Goal: Transaction & Acquisition: Obtain resource

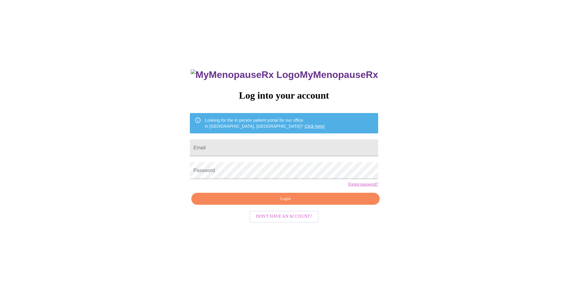
type input "[EMAIL_ADDRESS][DOMAIN_NAME]"
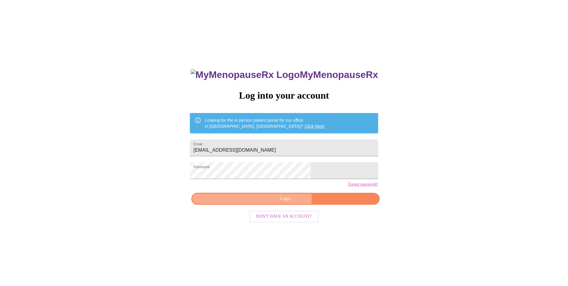
click at [284, 202] on span "Login" at bounding box center [285, 198] width 174 height 7
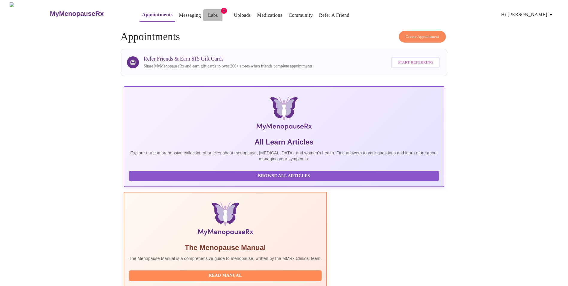
click at [208, 11] on link "Labs" at bounding box center [213, 15] width 10 height 8
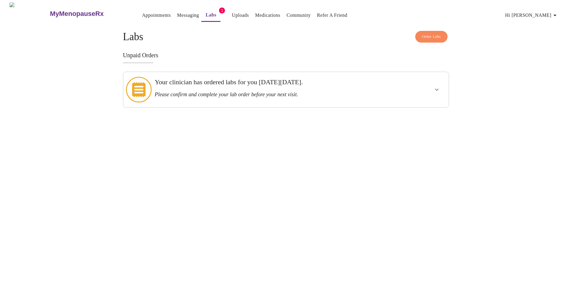
click at [436, 87] on icon "show more" at bounding box center [436, 89] width 7 height 7
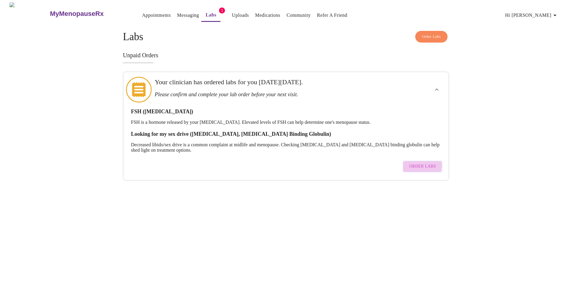
click at [422, 163] on span "Order Labs" at bounding box center [422, 166] width 27 height 7
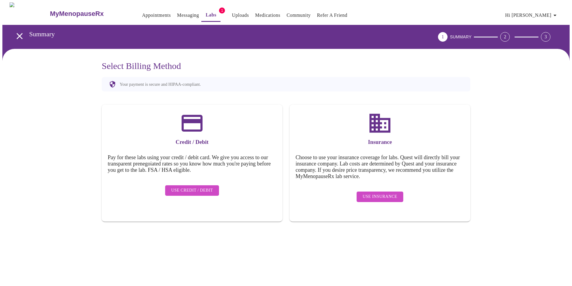
click at [385, 191] on button "Use Insurance" at bounding box center [380, 196] width 46 height 10
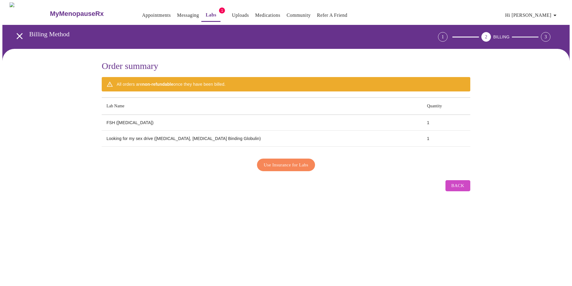
click at [288, 165] on span "Use Insurance for Labs" at bounding box center [286, 165] width 45 height 8
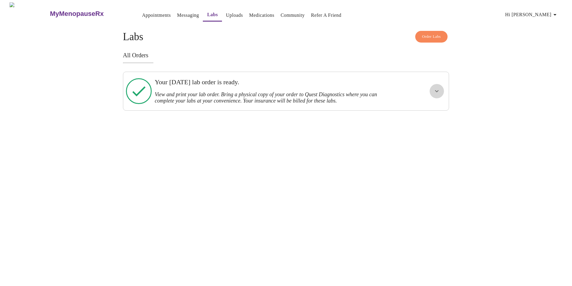
click at [434, 91] on icon "show more" at bounding box center [436, 90] width 7 height 7
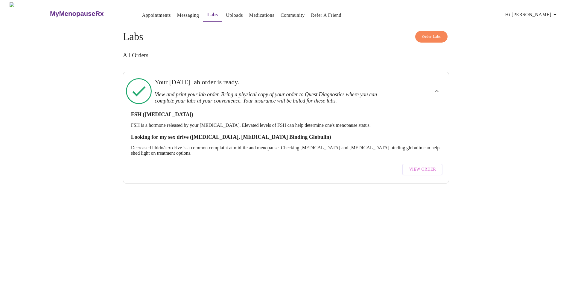
click at [423, 163] on button "View Order" at bounding box center [423, 169] width 40 height 12
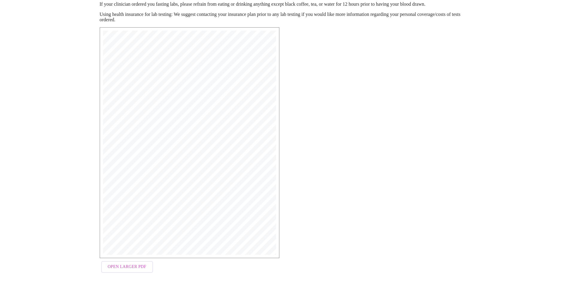
scroll to position [83, 0]
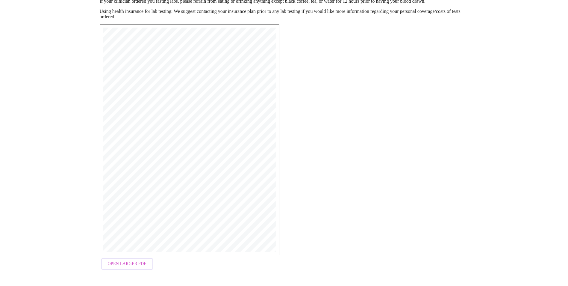
click at [120, 265] on span "Open Larger PDF" at bounding box center [127, 263] width 39 height 7
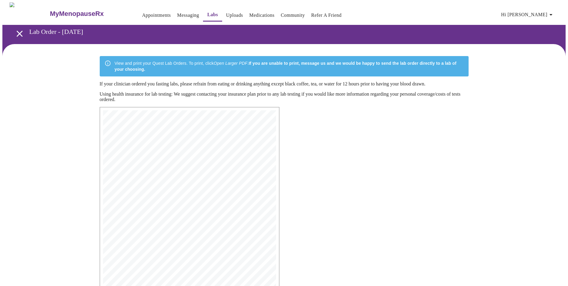
click at [144, 11] on link "Appointments" at bounding box center [156, 15] width 29 height 8
